Goal: Register for event/course

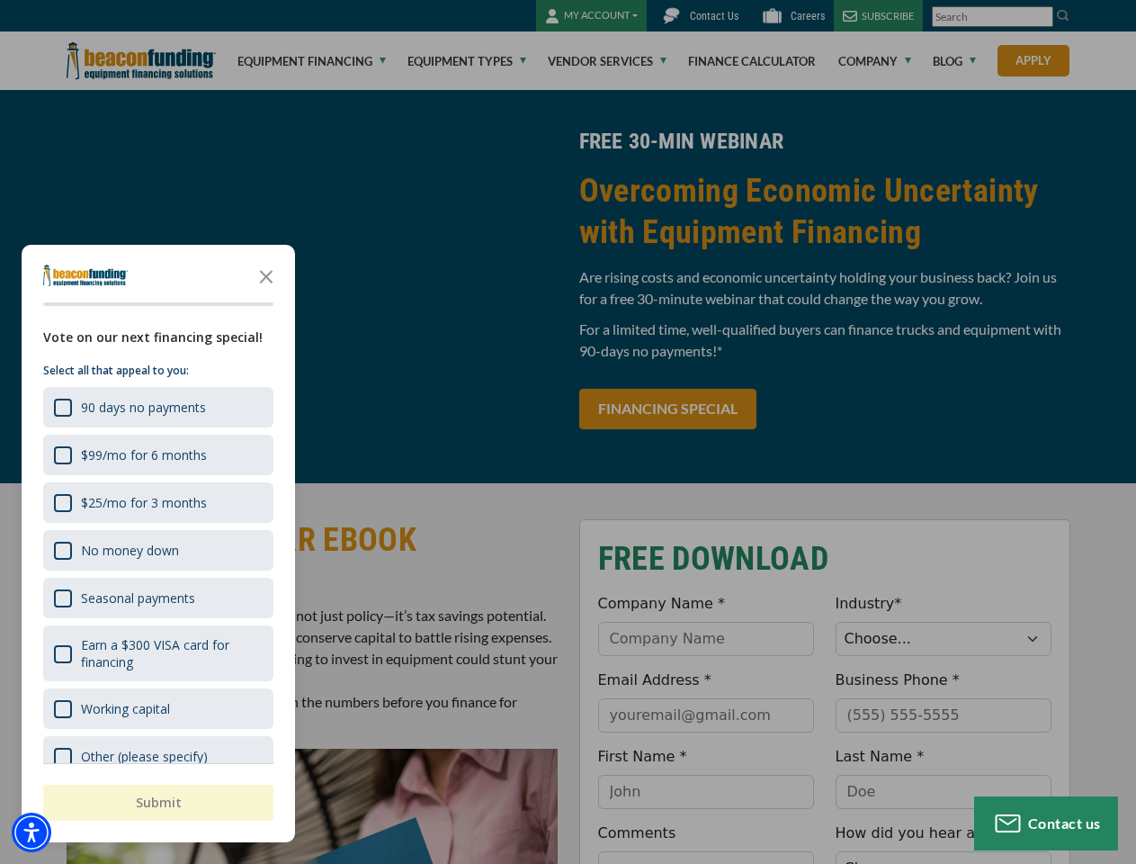
click at [568, 432] on div "button" at bounding box center [568, 432] width 1136 height 864
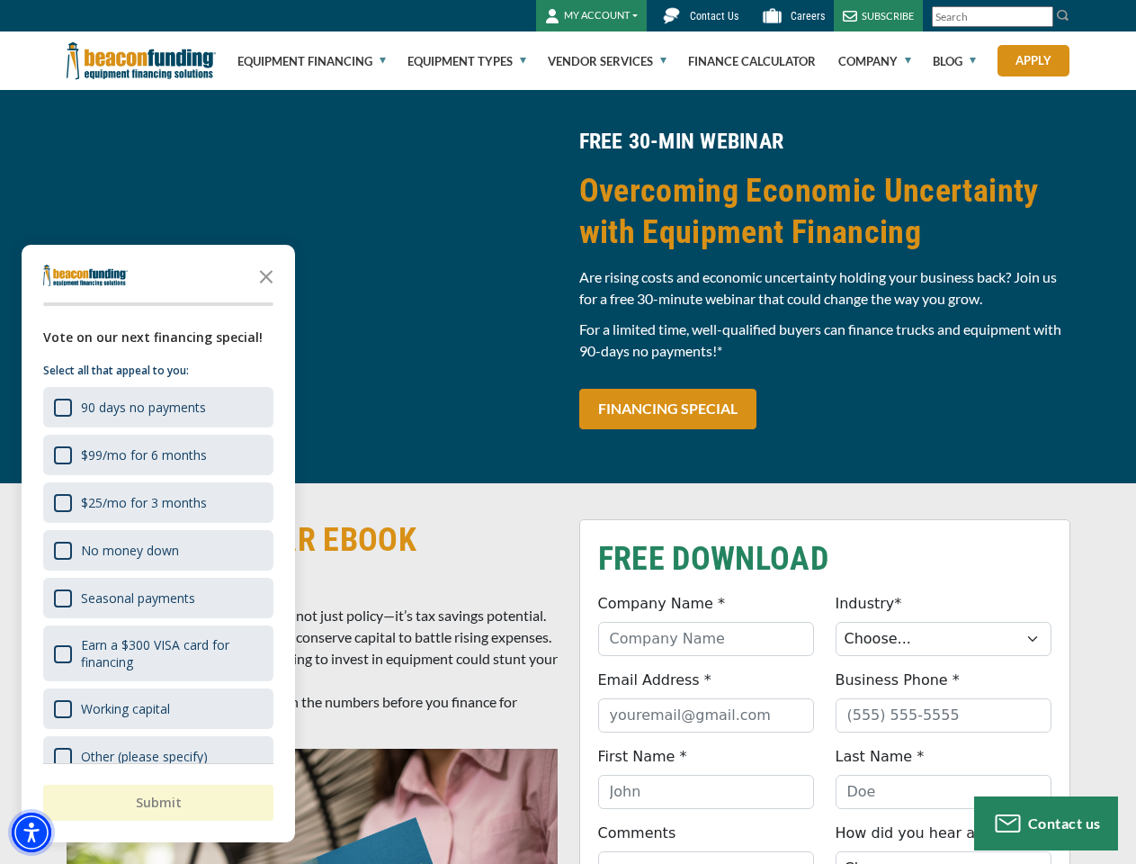
click at [31, 832] on img "Accessibility Menu" at bounding box center [32, 832] width 40 height 40
click at [568, 432] on body "Skip to main content Enable accessibility for low vision Open the accessibility…" at bounding box center [568, 432] width 1136 height 864
click at [266, 275] on body "Skip to main content Enable accessibility for low vision Open the accessibility…" at bounding box center [568, 432] width 1136 height 864
click at [157, 407] on body "Skip to main content Enable accessibility for low vision Open the accessibility…" at bounding box center [568, 432] width 1136 height 864
click at [157, 454] on body "Skip to main content Enable accessibility for low vision Open the accessibility…" at bounding box center [568, 432] width 1136 height 864
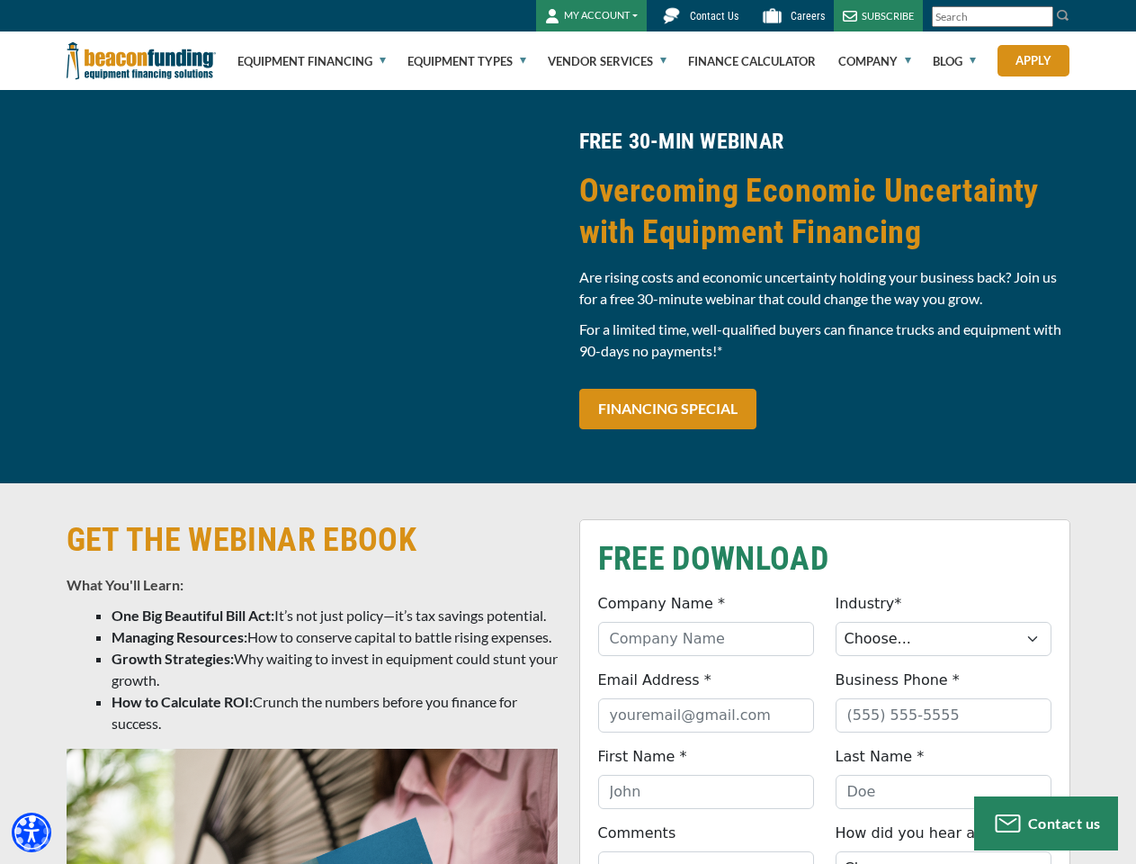
click at [157, 502] on body "Skip to main content Enable accessibility for low vision Open the accessibility…" at bounding box center [568, 432] width 1136 height 864
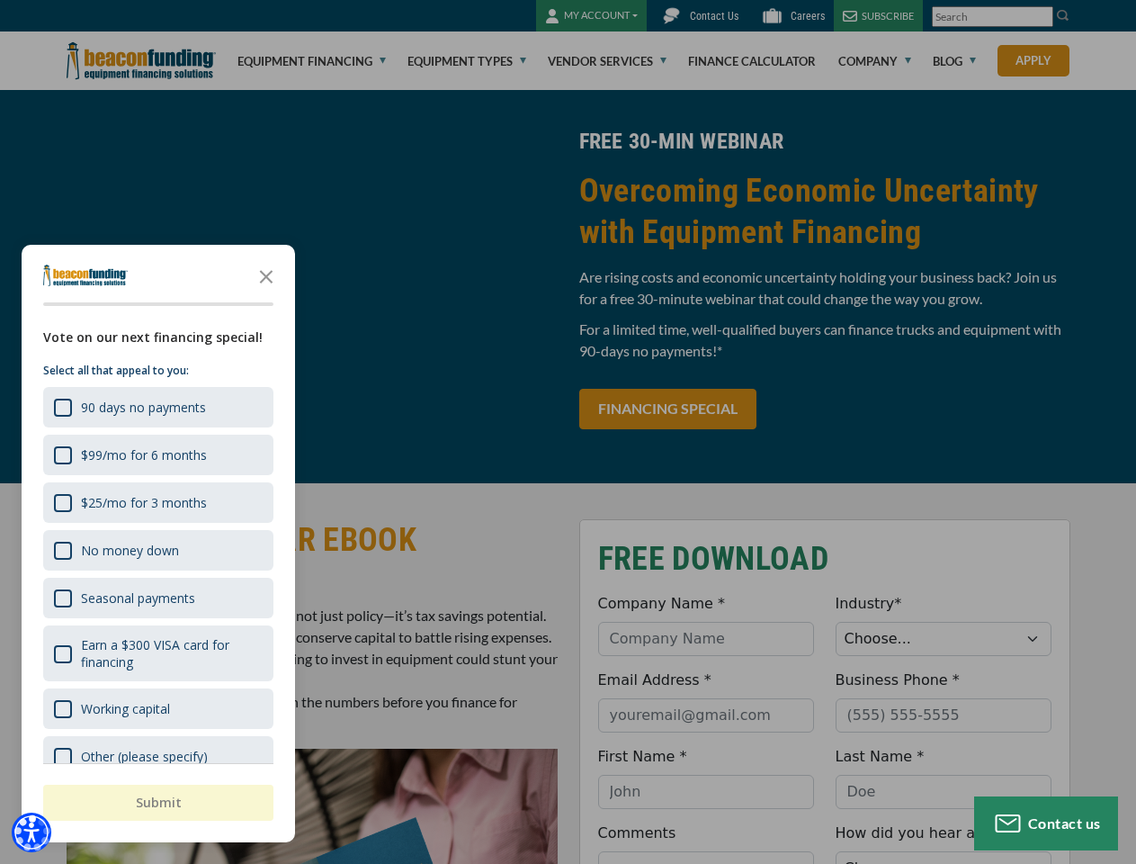
click at [157, 550] on body "Skip to main content Enable accessibility for low vision Open the accessibility…" at bounding box center [568, 432] width 1136 height 864
click at [157, 597] on body "Skip to main content Enable accessibility for low vision Open the accessibility…" at bounding box center [568, 432] width 1136 height 864
click at [157, 653] on body "Skip to main content Enable accessibility for low vision Open the accessibility…" at bounding box center [568, 432] width 1136 height 864
click at [705, 863] on html "Skip to main content Enable accessibility for low vision Open the accessibility…" at bounding box center [568, 432] width 1136 height 864
